Goal: Task Accomplishment & Management: Complete application form

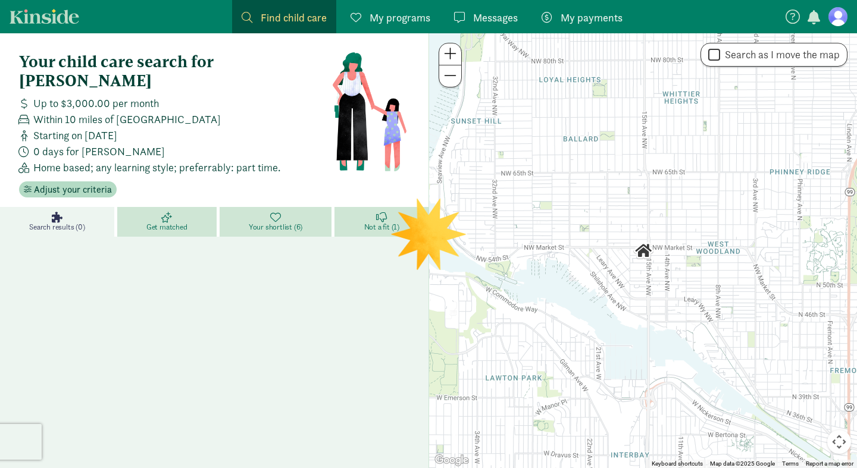
scroll to position [5, 0]
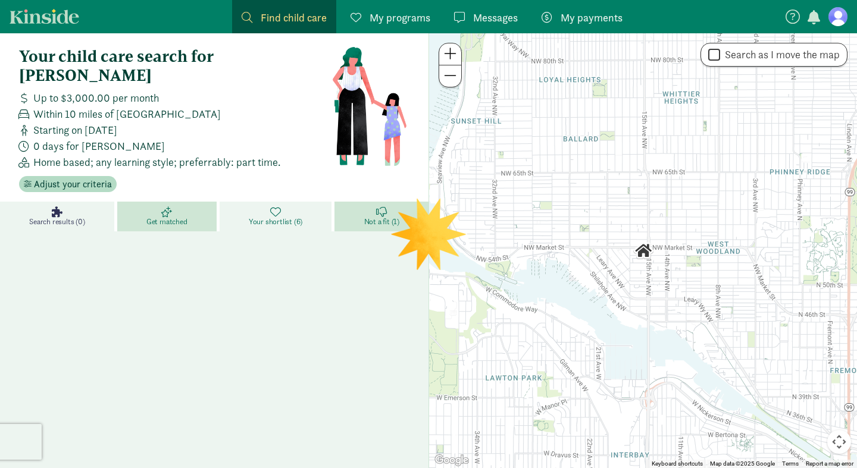
click at [267, 217] on span "Your shortlist (6)" at bounding box center [276, 222] width 54 height 10
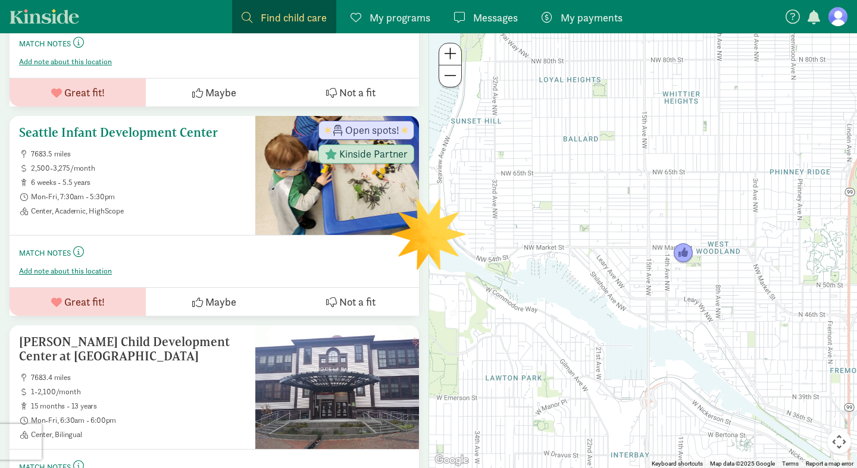
scroll to position [375, 0]
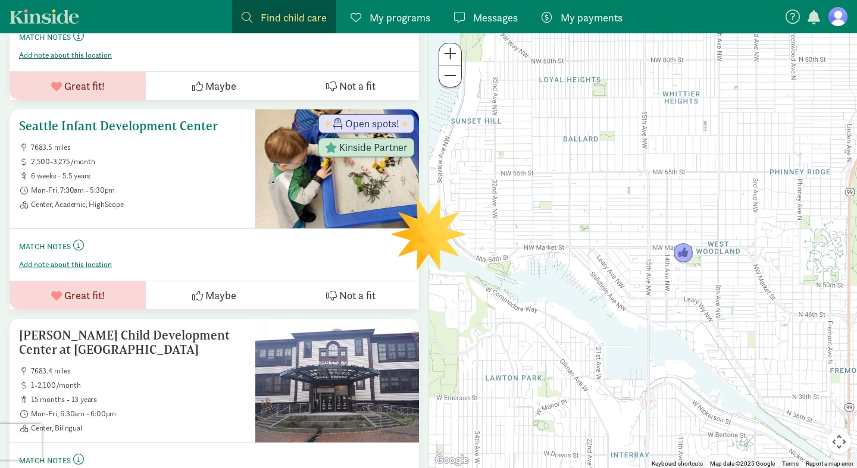
click at [118, 119] on h5 "Seattle Infant Development Center" at bounding box center [132, 126] width 227 height 14
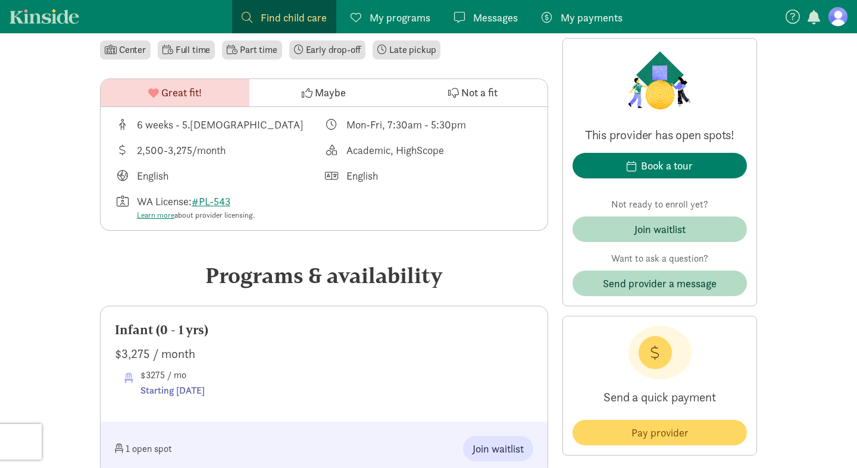
scroll to position [380, 0]
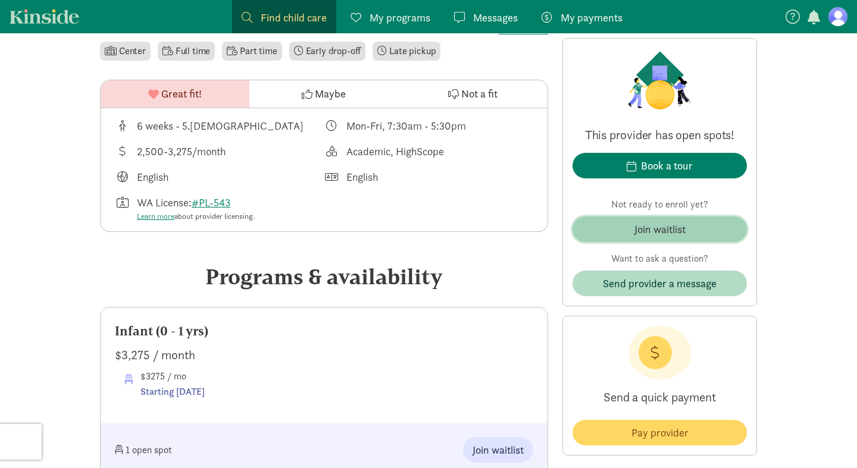
click at [622, 231] on span "Join waitlist" at bounding box center [659, 229] width 155 height 16
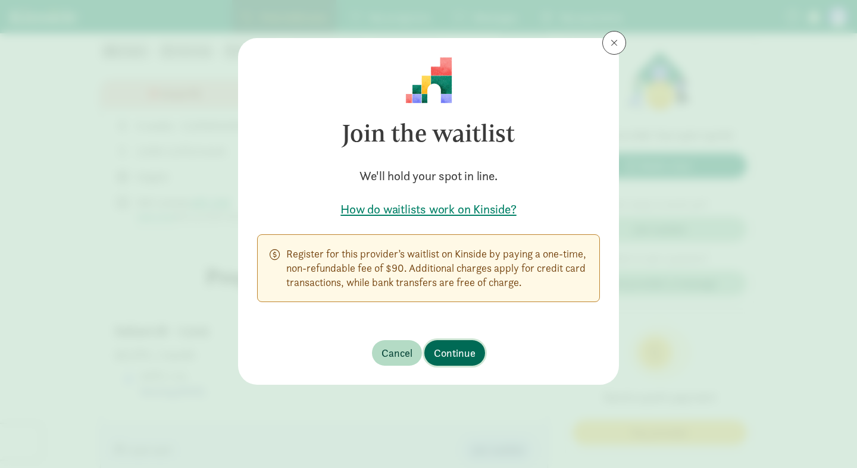
click at [458, 351] on span "Continue" at bounding box center [455, 353] width 42 height 16
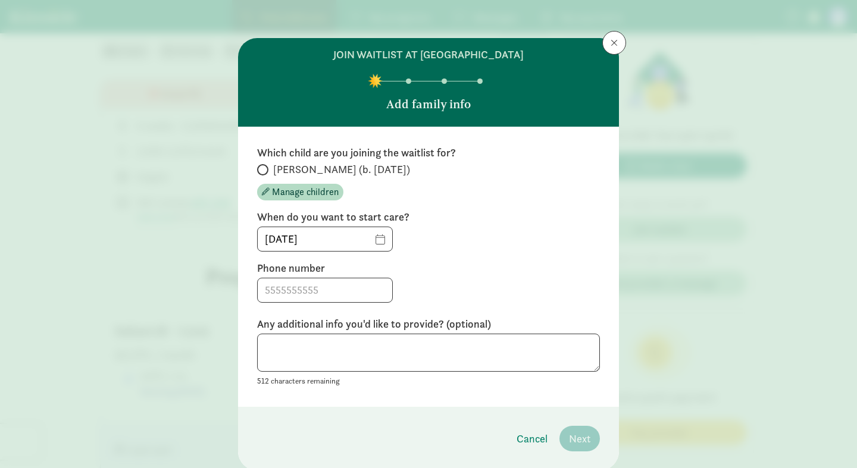
click at [340, 170] on span "[PERSON_NAME] (b. [DATE])" at bounding box center [341, 169] width 137 height 14
click at [265, 170] on input "[PERSON_NAME] (b. [DATE])" at bounding box center [261, 170] width 8 height 8
radio input "true"
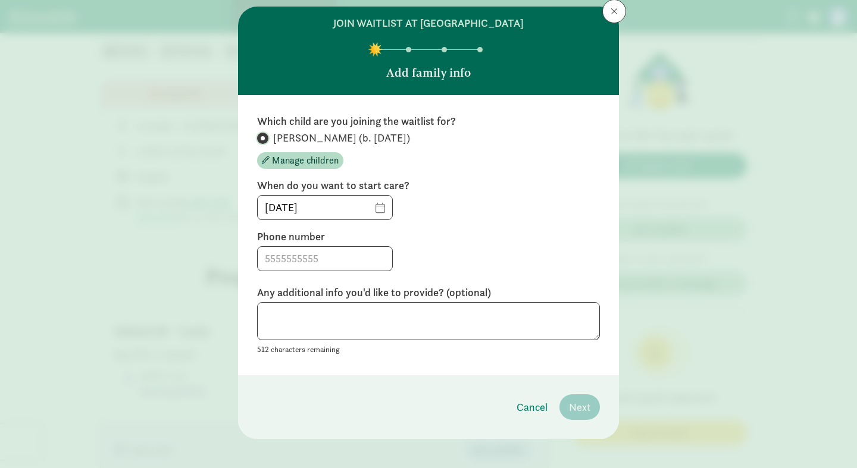
scroll to position [39, 0]
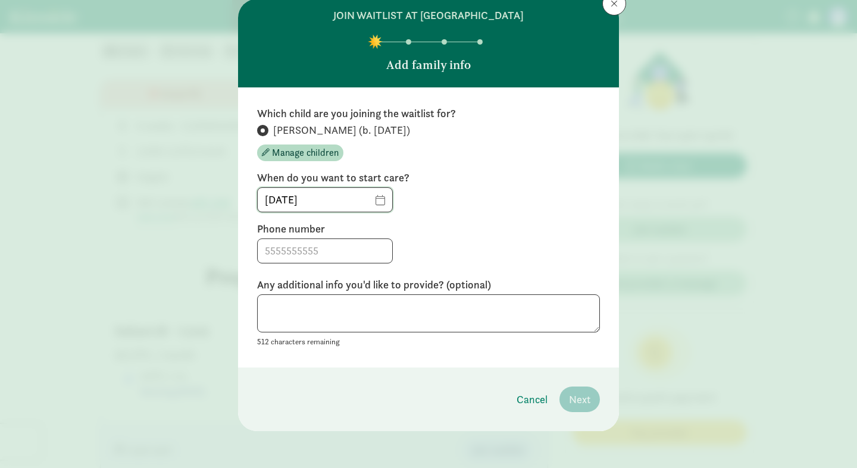
click at [392, 199] on input "08/15/2025" at bounding box center [325, 200] width 134 height 24
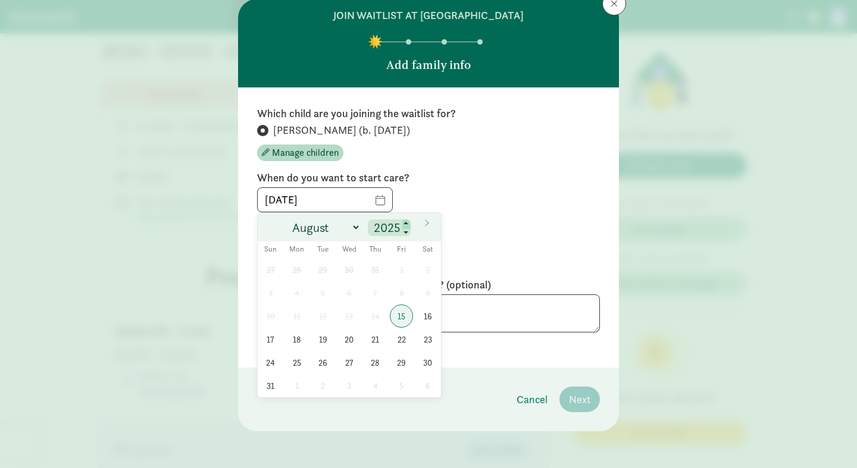
click at [408, 223] on span at bounding box center [406, 225] width 8 height 10
type input "2026"
select select "5"
click option "June" at bounding box center [0, 0] width 0 height 0
click at [299, 272] on span "1" at bounding box center [296, 269] width 23 height 23
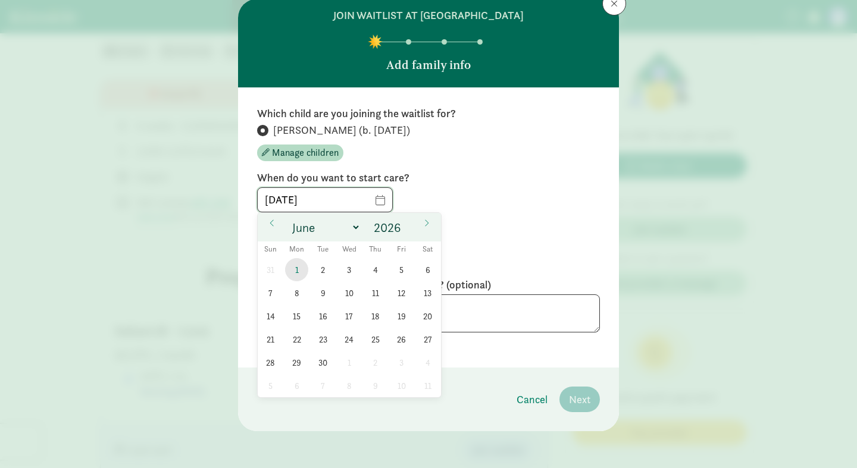
type input "06/01/2026"
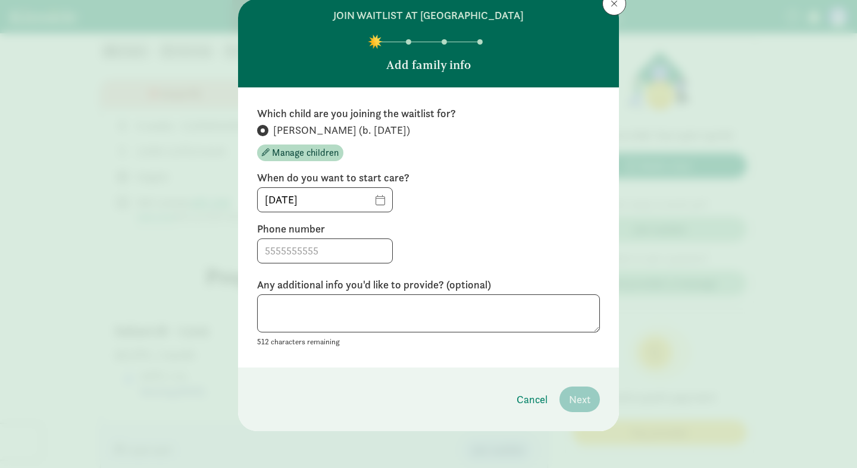
click at [472, 211] on div "06/01/2026" at bounding box center [428, 199] width 343 height 25
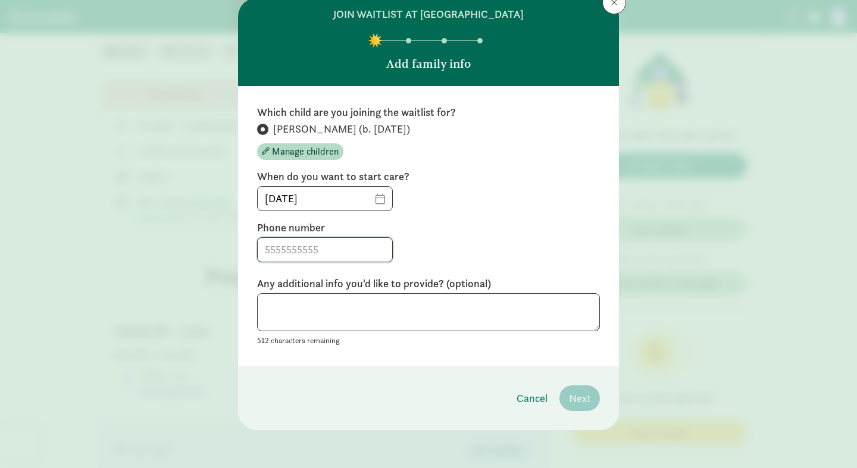
click at [324, 251] on input at bounding box center [325, 250] width 134 height 24
type input "813-446-0947"
click at [351, 317] on textarea at bounding box center [428, 312] width 343 height 39
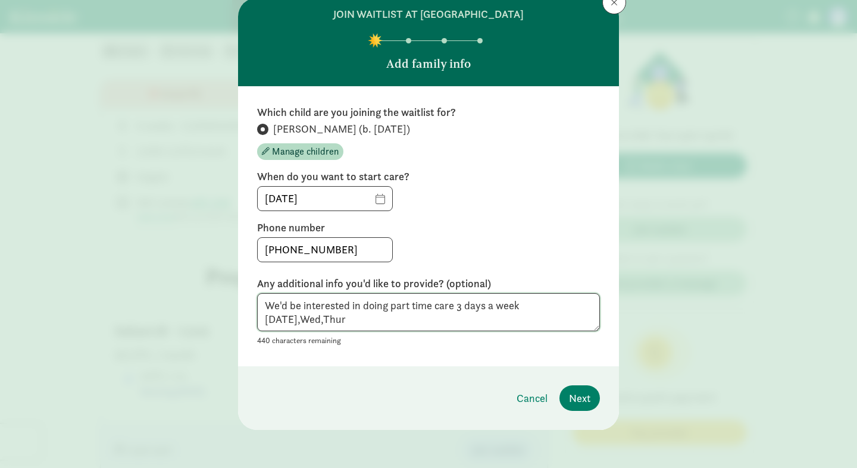
click at [459, 308] on textarea "We'd be interested in doing part time care 3 days a week on Tue,Wed,Thur" at bounding box center [428, 312] width 343 height 39
type textarea "We'd be interested in doing part time care for 3 days a week on Tue,Wed,Thur"
click at [574, 395] on span "Next" at bounding box center [579, 398] width 21 height 16
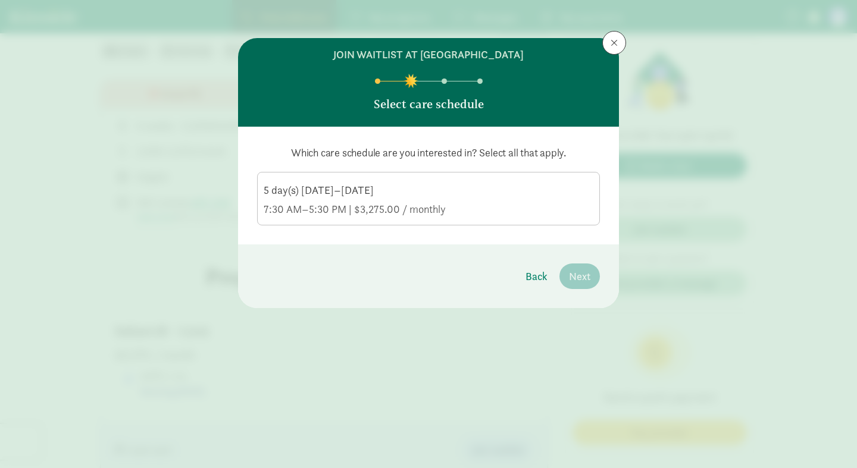
scroll to position [0, 0]
click at [445, 202] on div "5 day(s) Monday–Friday" at bounding box center [429, 209] width 330 height 14
click at [0, 0] on input "5 day(s) Monday–Friday 7:30 AM–5:30 PM | $3,275.00 / monthly" at bounding box center [0, 0] width 0 height 0
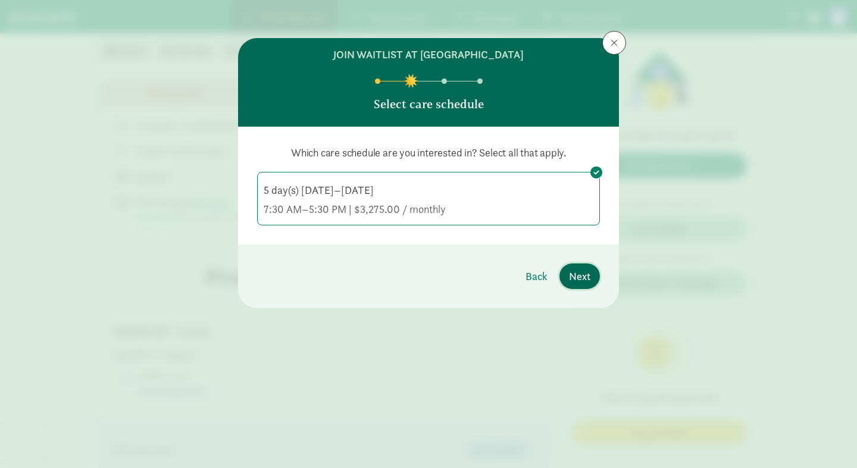
click at [585, 275] on span "Next" at bounding box center [579, 276] width 21 height 16
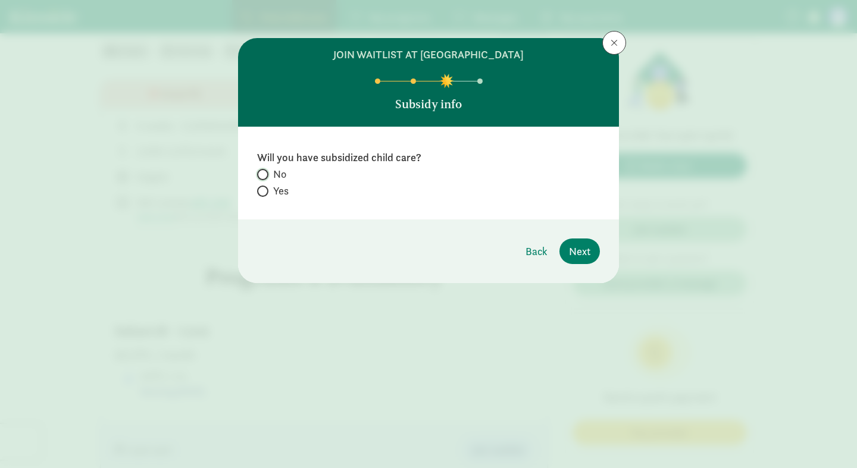
click at [261, 173] on input "No" at bounding box center [261, 175] width 8 height 8
radio input "true"
click at [574, 250] on span "Next" at bounding box center [579, 251] width 21 height 16
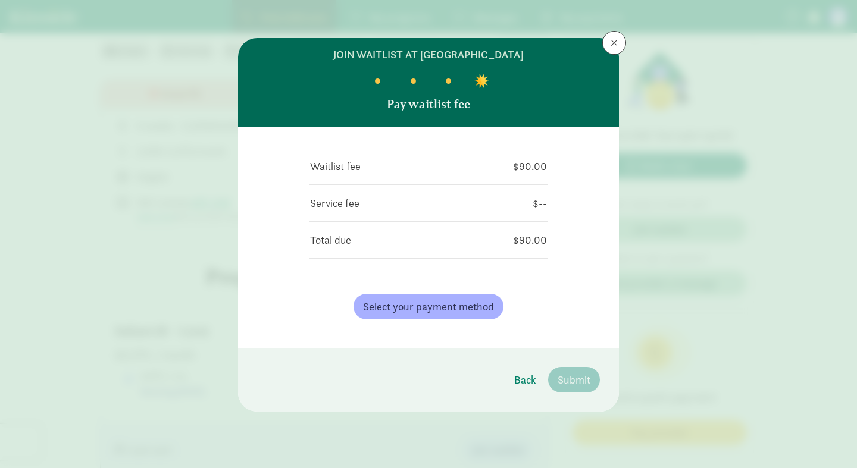
scroll to position [401, 0]
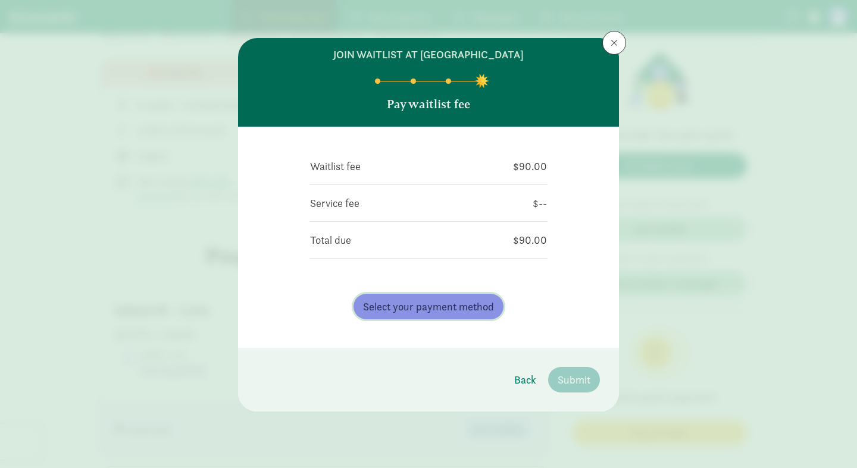
click at [459, 303] on span "Select your payment method" at bounding box center [428, 307] width 131 height 16
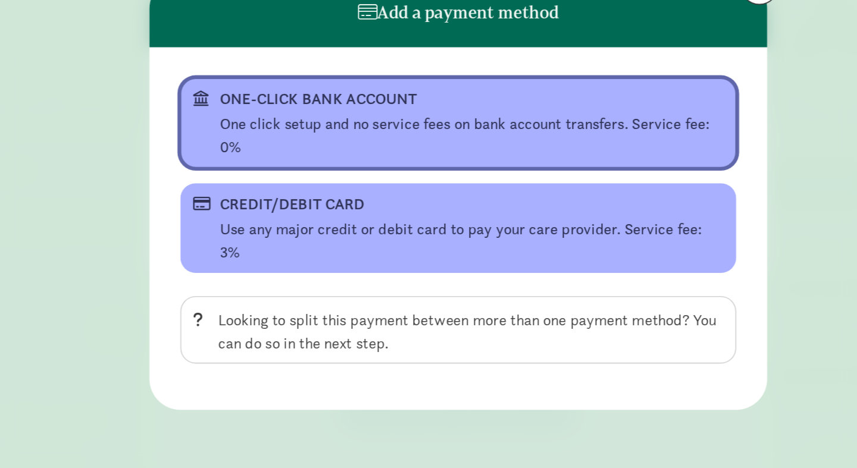
click at [367, 127] on div "One click setup and no service fees on bank account transfers. Service fee: 0%" at bounding box center [436, 135] width 311 height 29
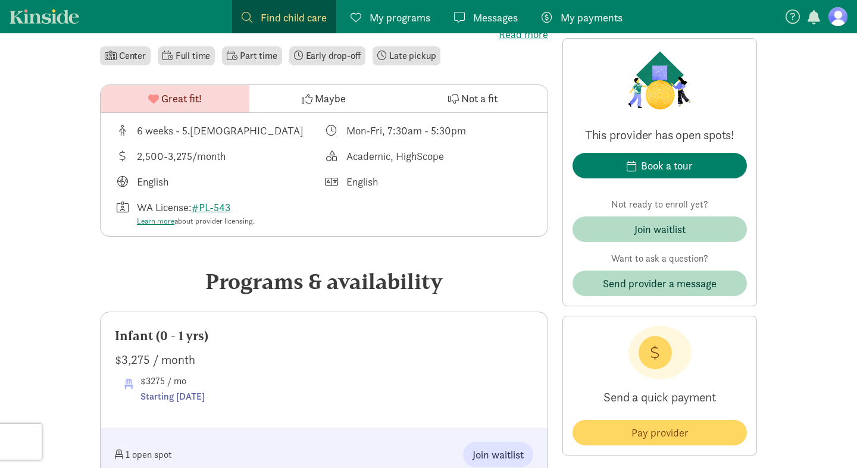
scroll to position [380, 0]
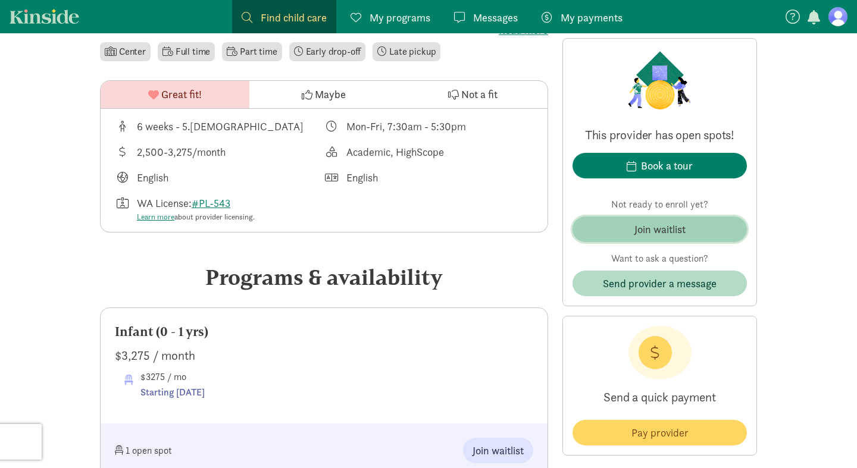
click at [646, 230] on div "Join waitlist" at bounding box center [659, 229] width 51 height 16
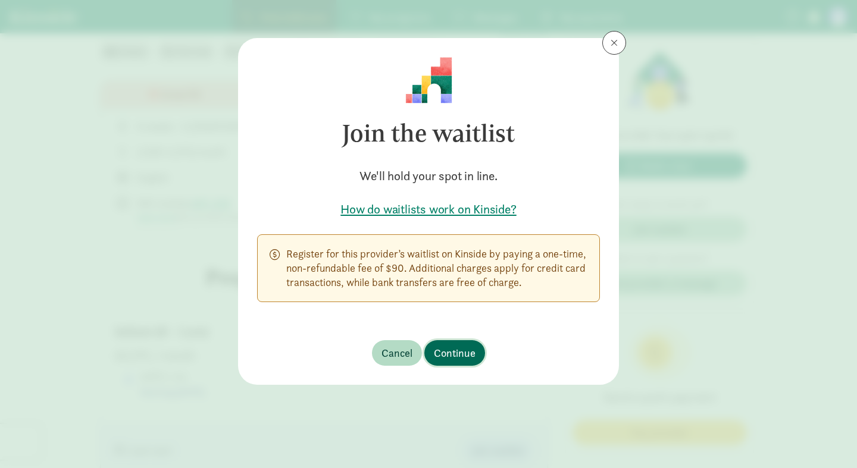
click at [464, 354] on span "Continue" at bounding box center [455, 353] width 42 height 16
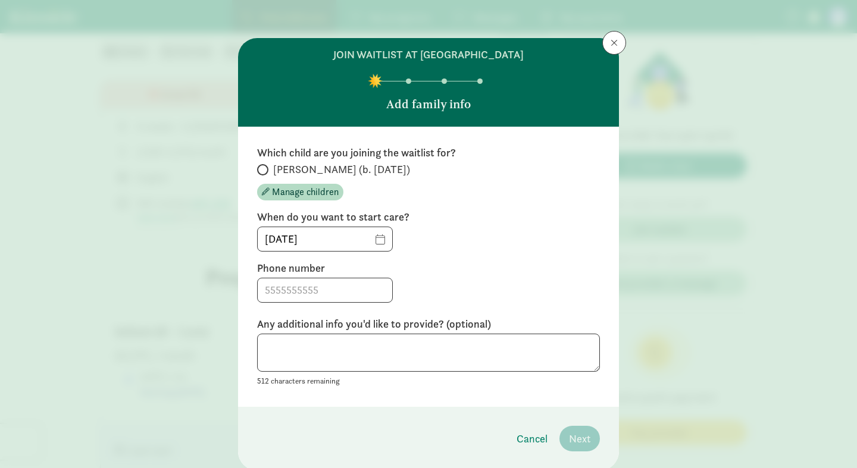
click at [287, 171] on span "Aurelia (b. January 2026)" at bounding box center [341, 169] width 137 height 14
click at [265, 171] on input "Aurelia (b. January 2026)" at bounding box center [261, 170] width 8 height 8
radio input "true"
click at [388, 240] on input "08/15/2025" at bounding box center [325, 239] width 134 height 24
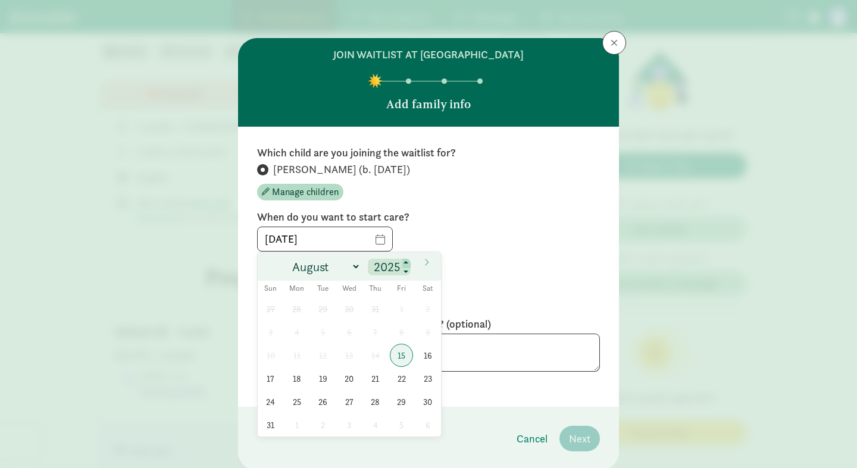
click at [408, 260] on span at bounding box center [406, 264] width 8 height 10
type input "2026"
select select "5"
click option "June" at bounding box center [0, 0] width 0 height 0
click at [295, 313] on span "1" at bounding box center [296, 309] width 23 height 23
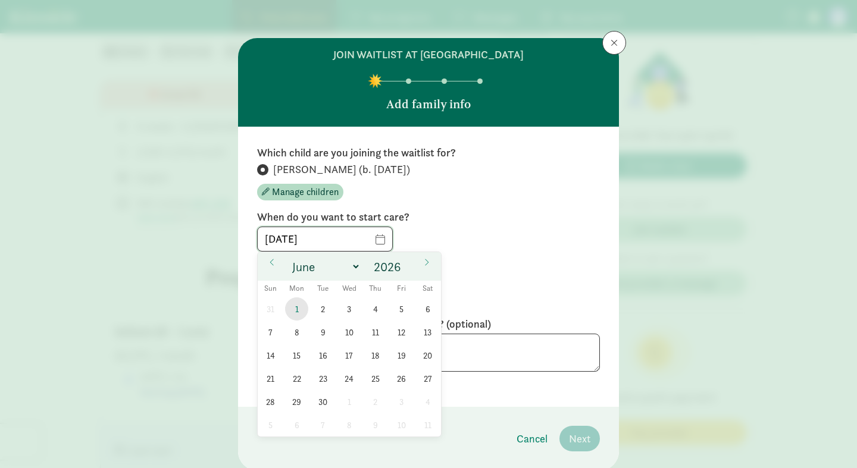
type input "06/01/2026"
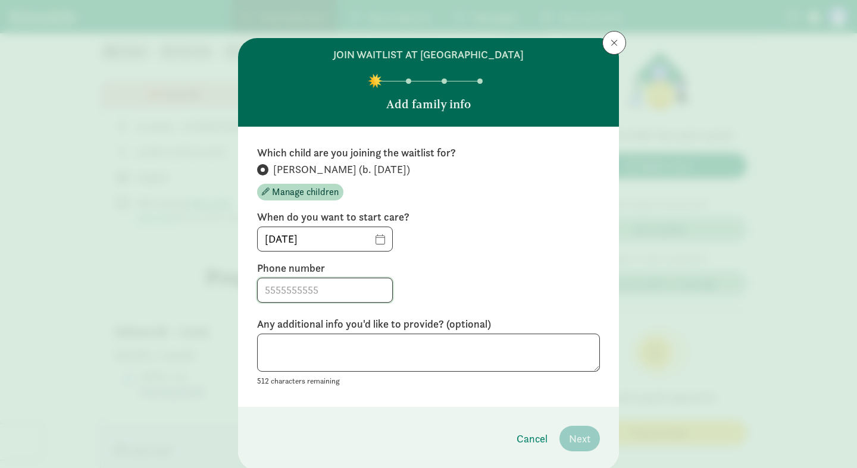
click at [326, 293] on input at bounding box center [325, 290] width 134 height 24
click at [331, 365] on textarea at bounding box center [428, 353] width 343 height 39
click at [282, 288] on input "8134460947" at bounding box center [325, 290] width 134 height 24
click at [302, 290] on input "813-4460947" at bounding box center [325, 290] width 134 height 24
type input "813-446-0947"
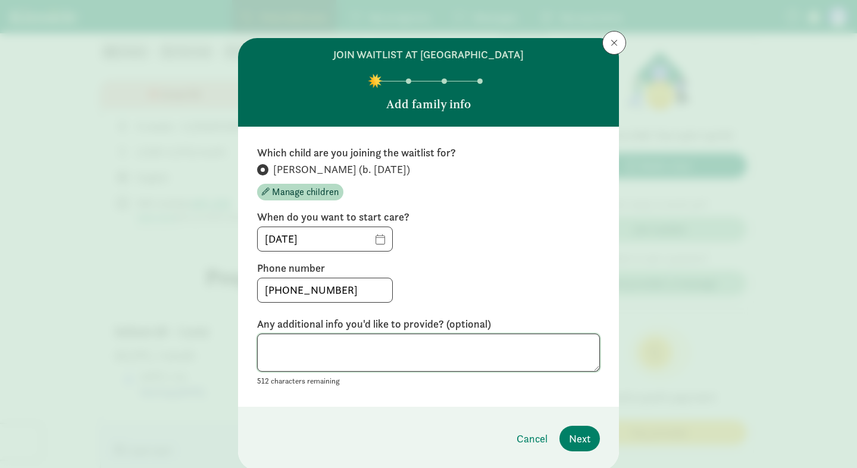
click at [317, 342] on textarea at bounding box center [428, 353] width 343 height 39
type textarea "We'd be interested in doing part-time care for 3 days a week on Tue,Wed,Thur"
click at [583, 432] on span "Next" at bounding box center [579, 439] width 21 height 16
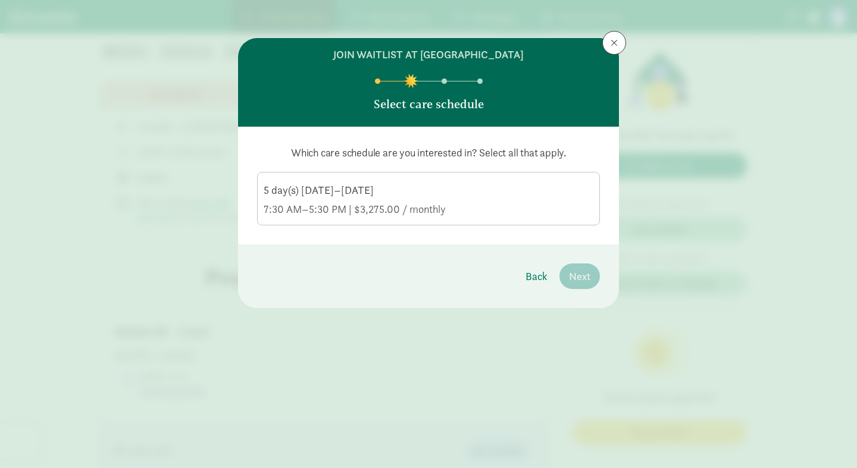
click at [415, 202] on div "5 day(s) Monday–Friday" at bounding box center [429, 209] width 330 height 14
click at [0, 0] on input "5 day(s) Monday–Friday 7:30 AM–5:30 PM | $3,275.00 / monthly" at bounding box center [0, 0] width 0 height 0
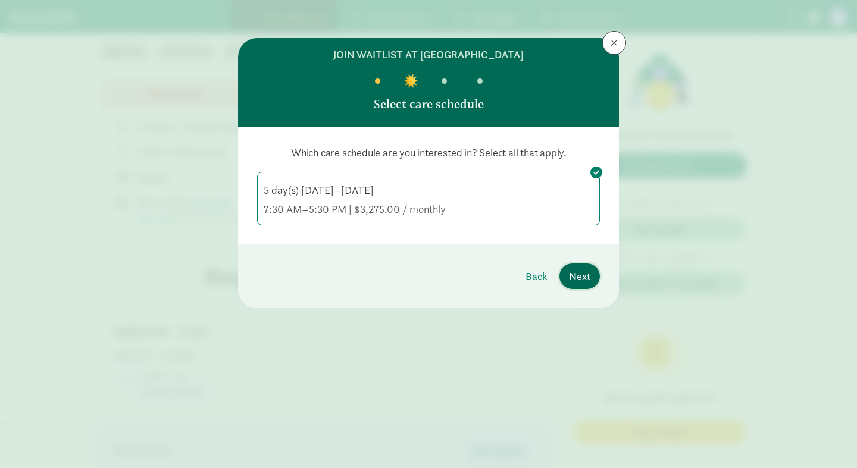
click at [583, 283] on span "Next" at bounding box center [579, 276] width 21 height 16
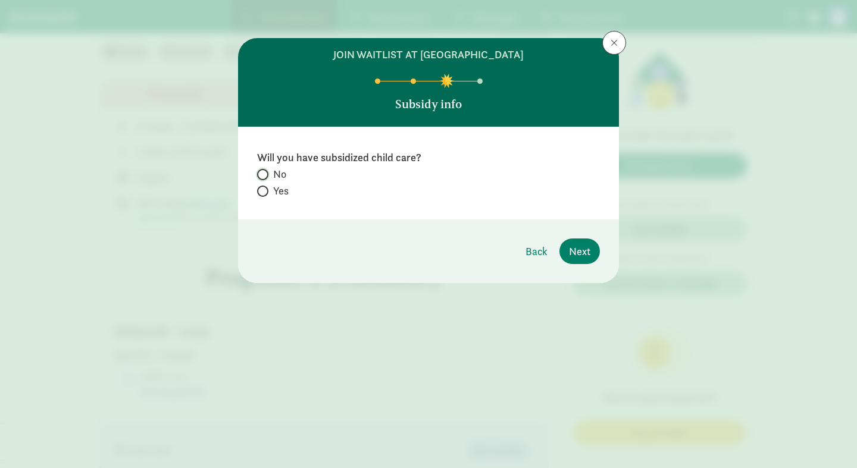
click at [263, 177] on input "No" at bounding box center [261, 175] width 8 height 8
radio input "true"
click at [586, 251] on span "Next" at bounding box center [579, 251] width 21 height 16
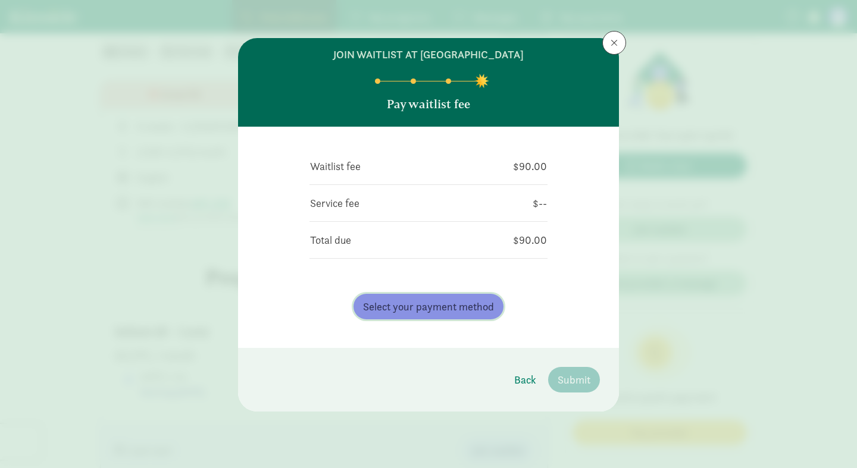
click at [432, 314] on span "Select your payment method" at bounding box center [428, 307] width 131 height 16
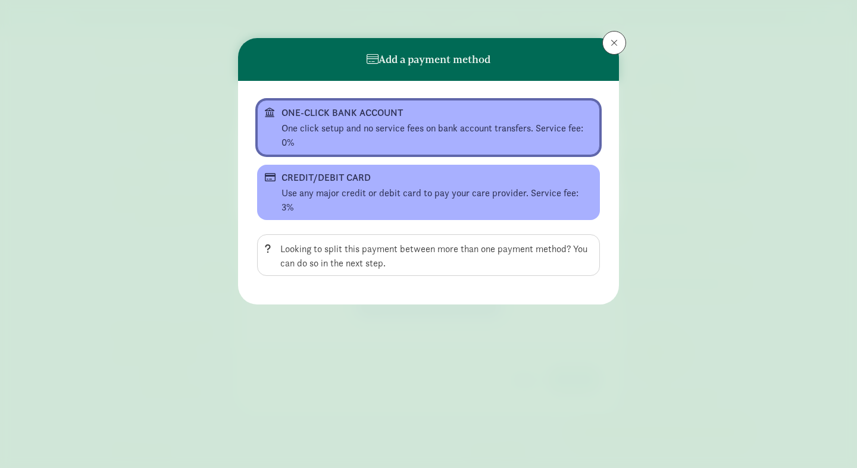
click at [369, 118] on div "ONE-CLICK BANK ACCOUNT" at bounding box center [427, 113] width 292 height 14
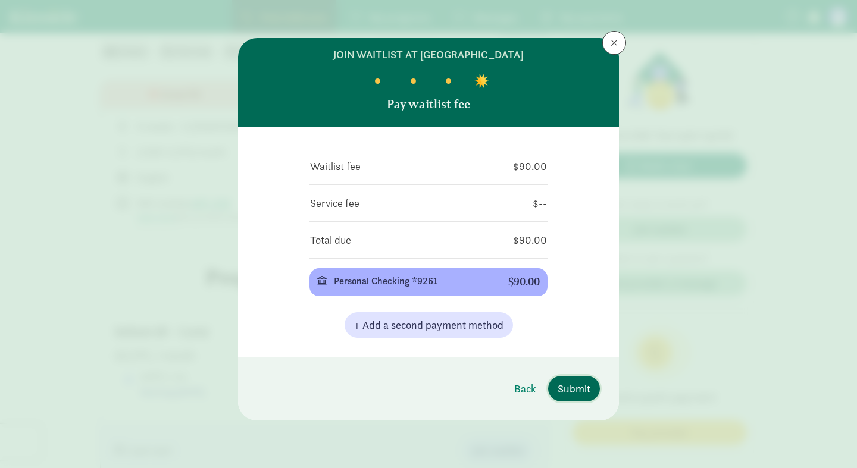
click at [581, 387] on span "Submit" at bounding box center [574, 389] width 33 height 16
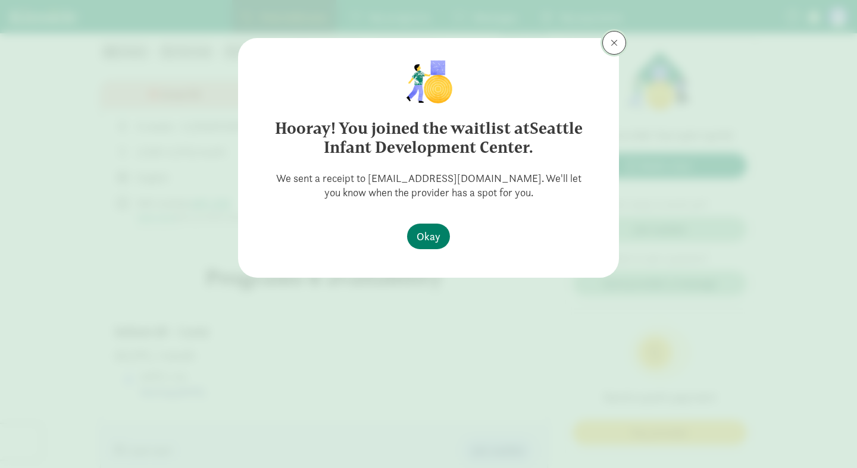
click at [612, 48] on span at bounding box center [614, 43] width 7 height 10
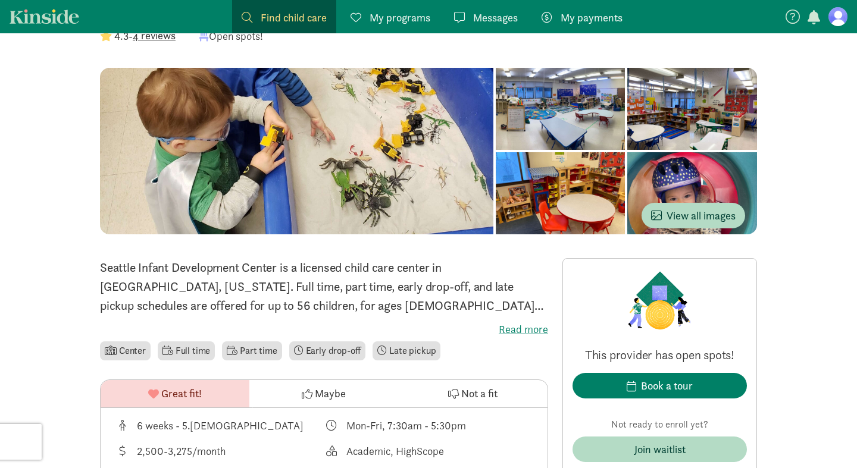
scroll to position [0, 0]
